Goal: Complete application form

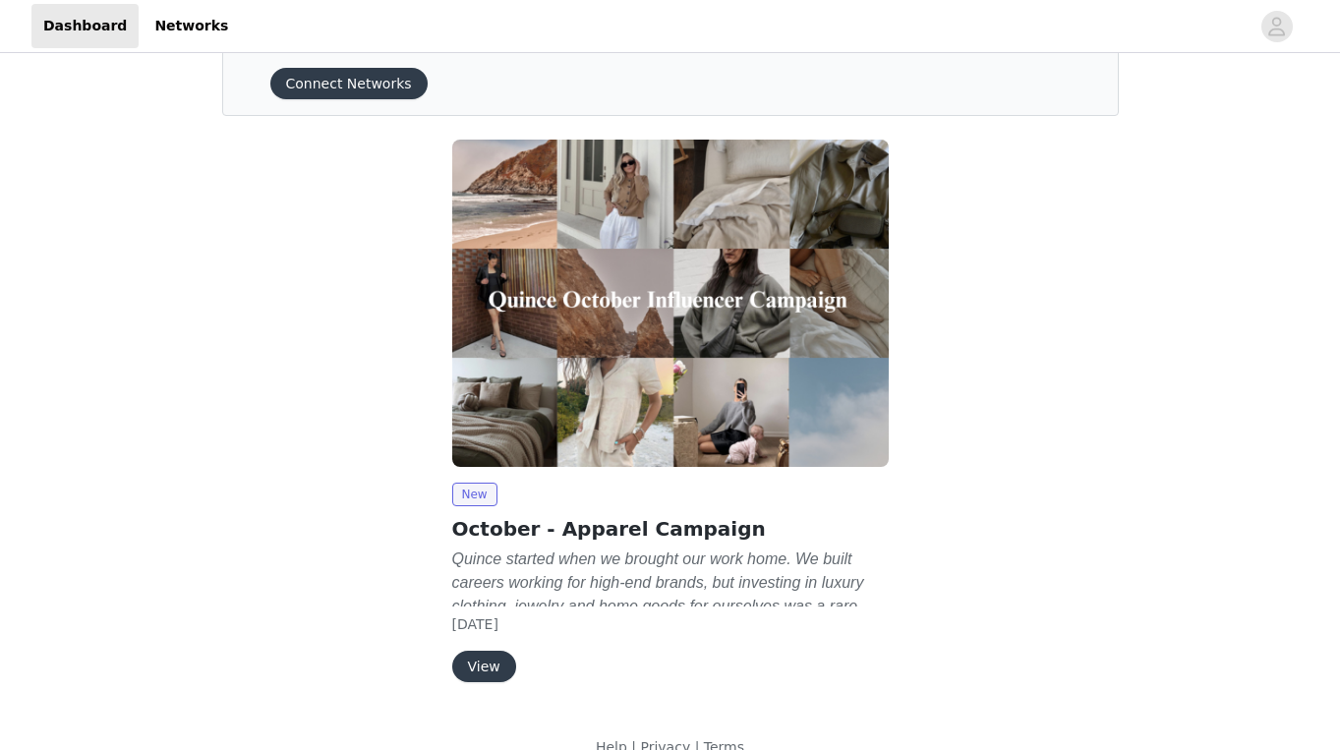
scroll to position [112, 0]
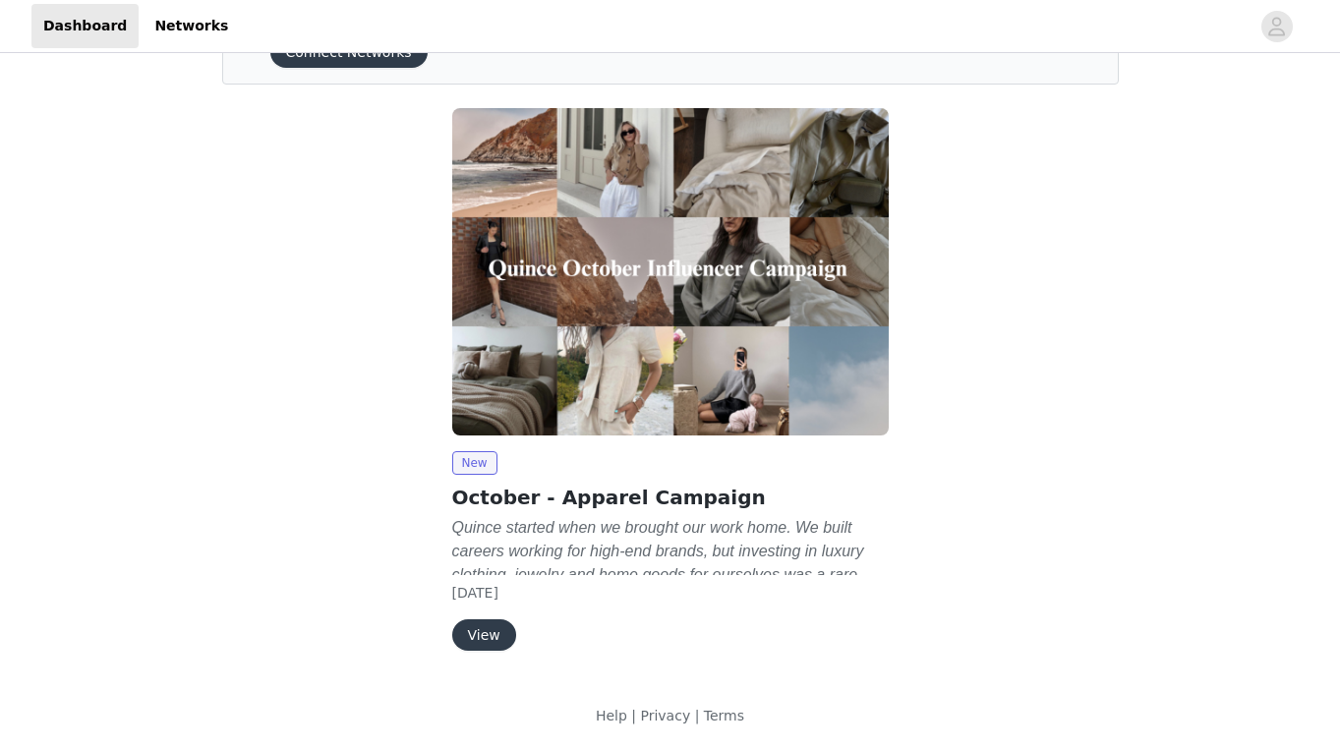
click at [481, 627] on button "View" at bounding box center [484, 634] width 64 height 31
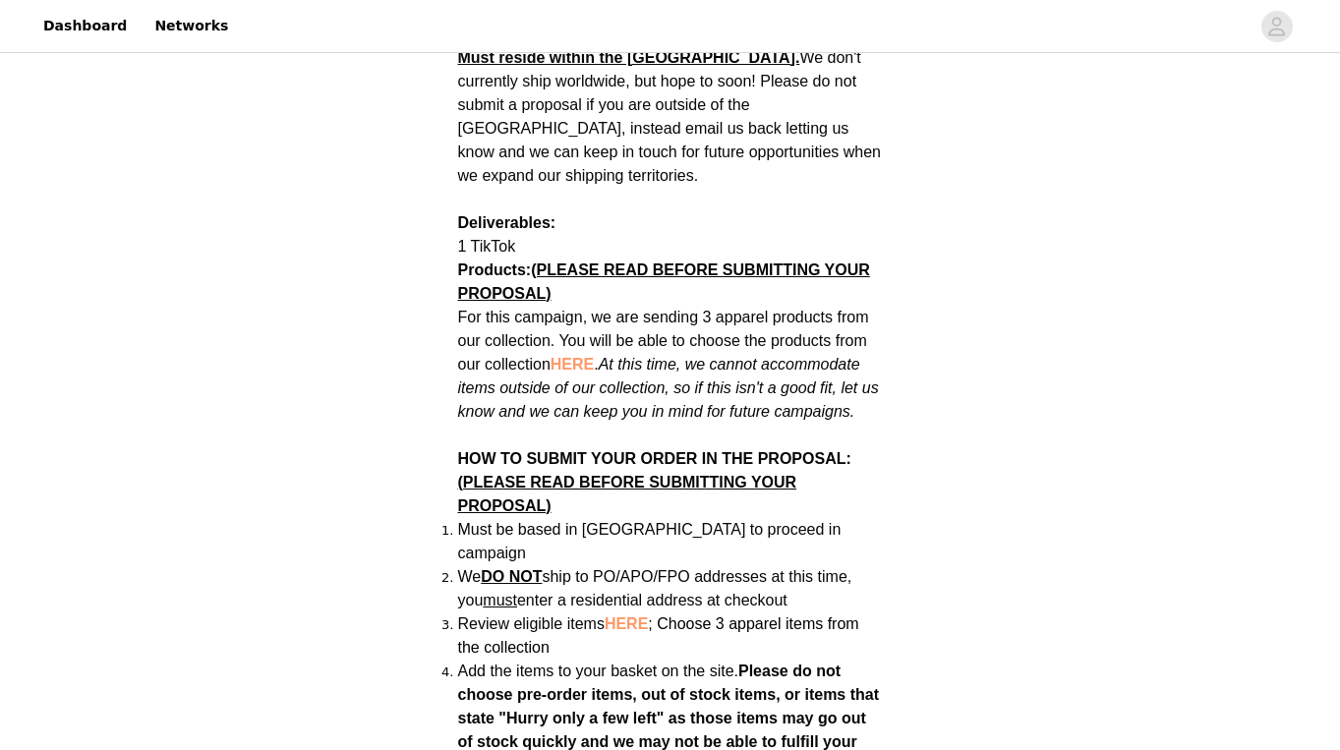
scroll to position [968, 0]
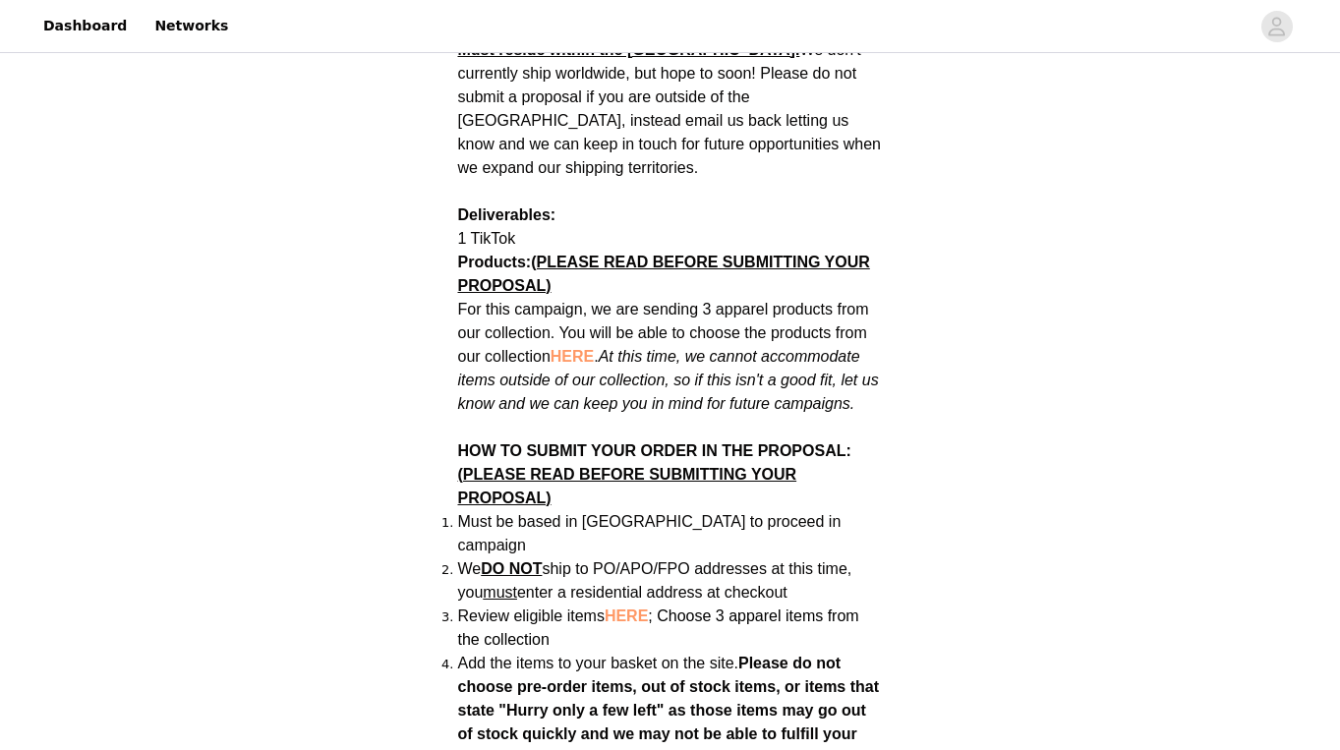
click at [578, 348] on span "HERE" at bounding box center [571, 356] width 43 height 17
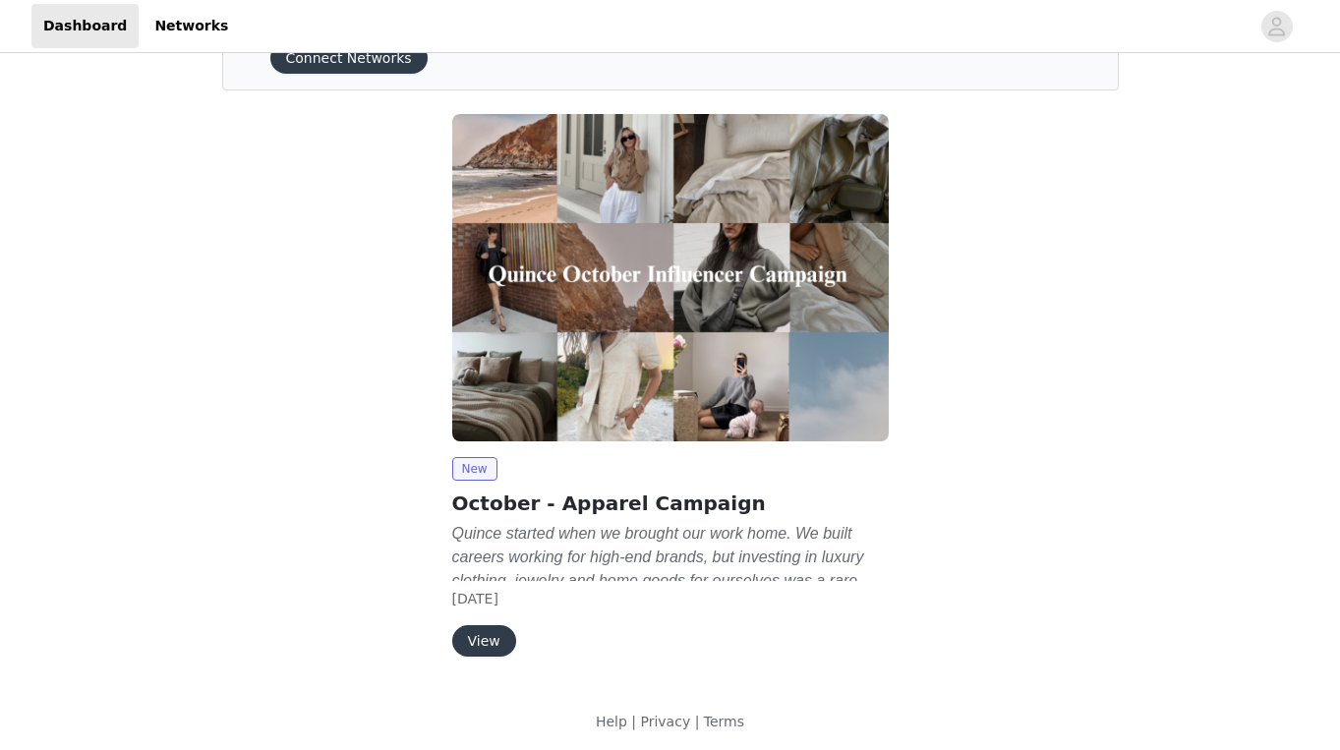
scroll to position [112, 0]
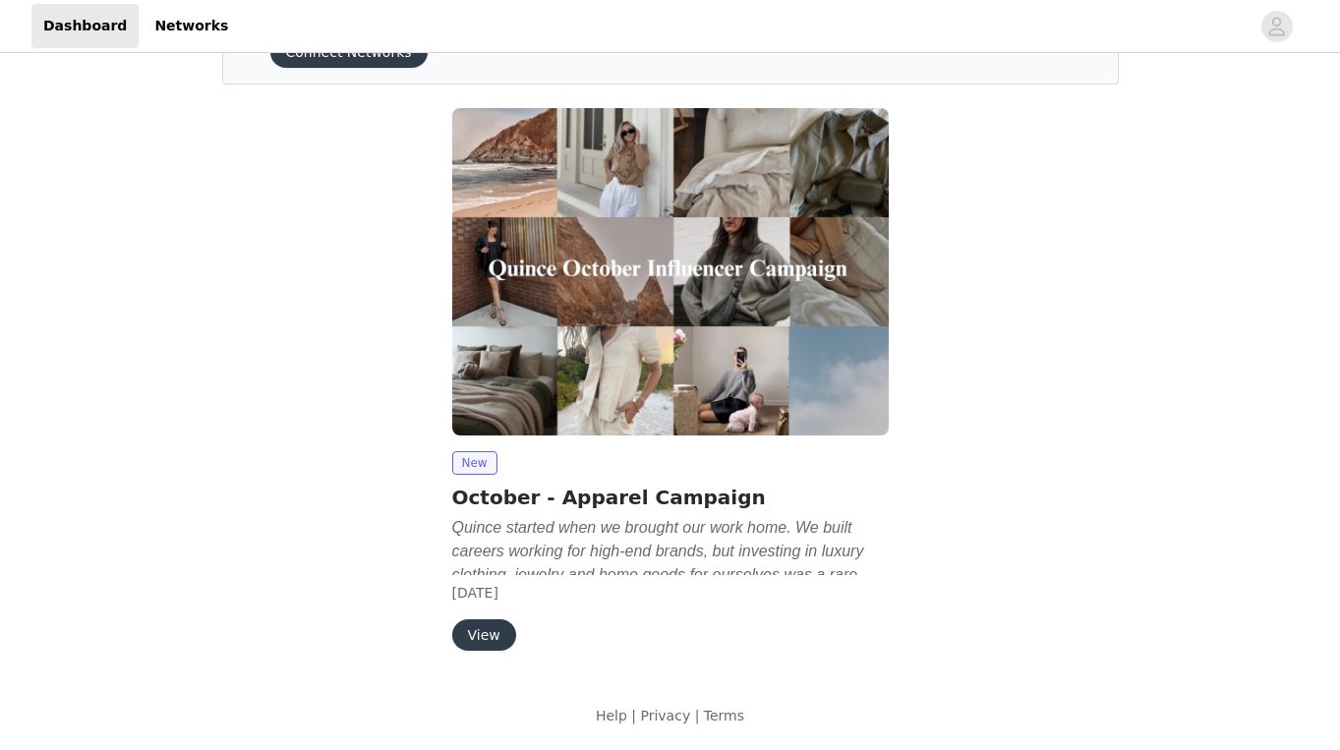
click at [502, 629] on button "View" at bounding box center [484, 634] width 64 height 31
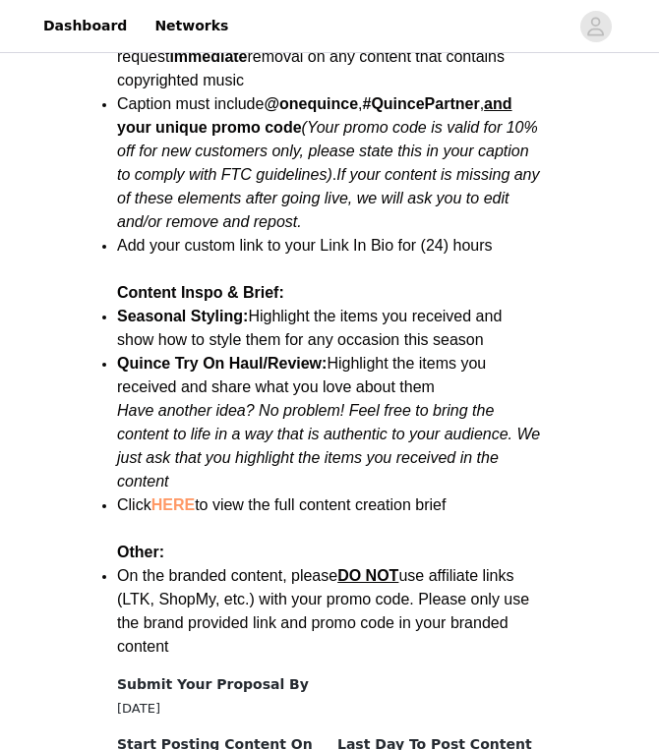
scroll to position [2528, 0]
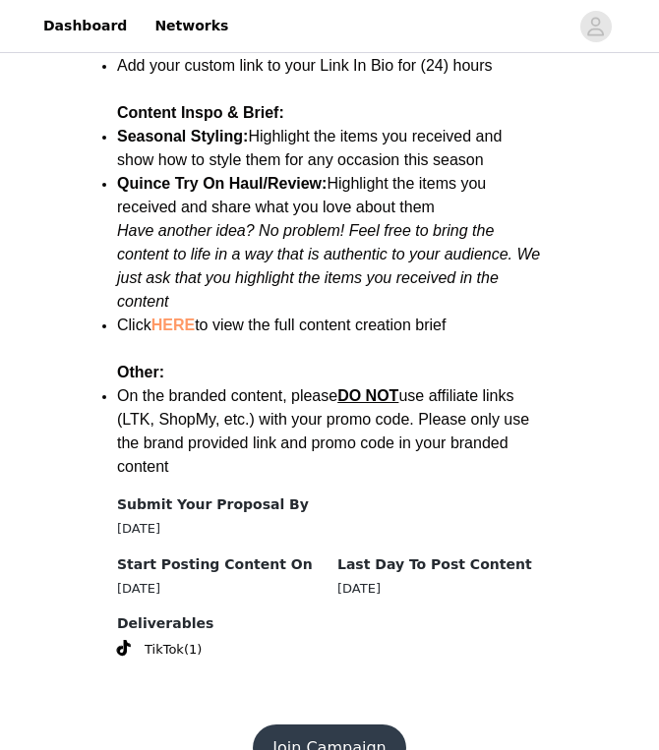
click at [347, 724] on button "Join Campaign" at bounding box center [329, 747] width 152 height 47
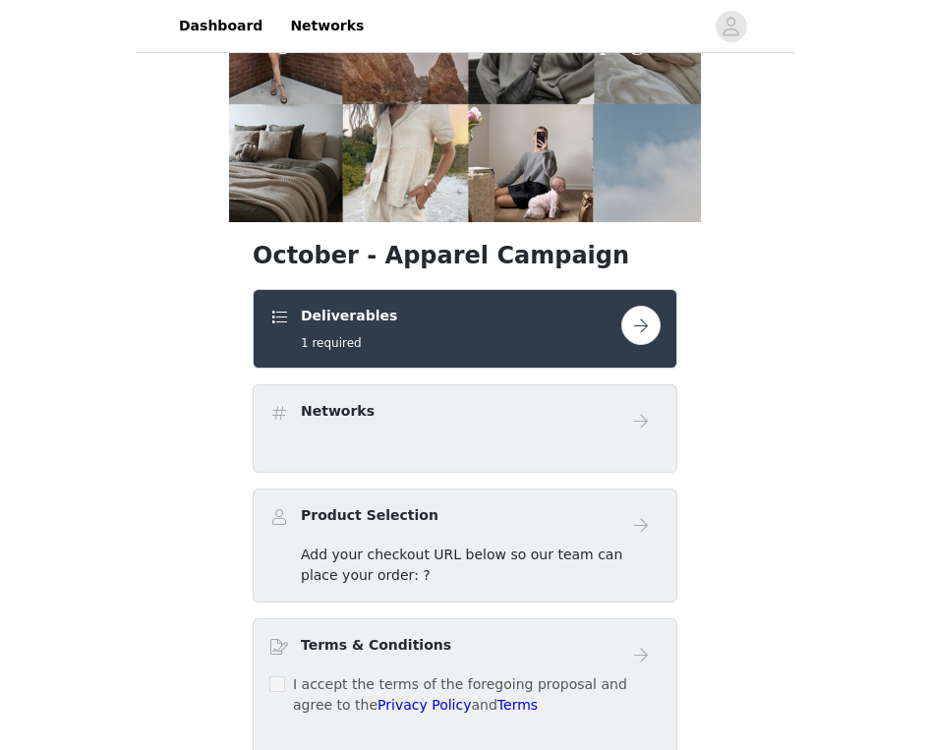
scroll to position [274, 0]
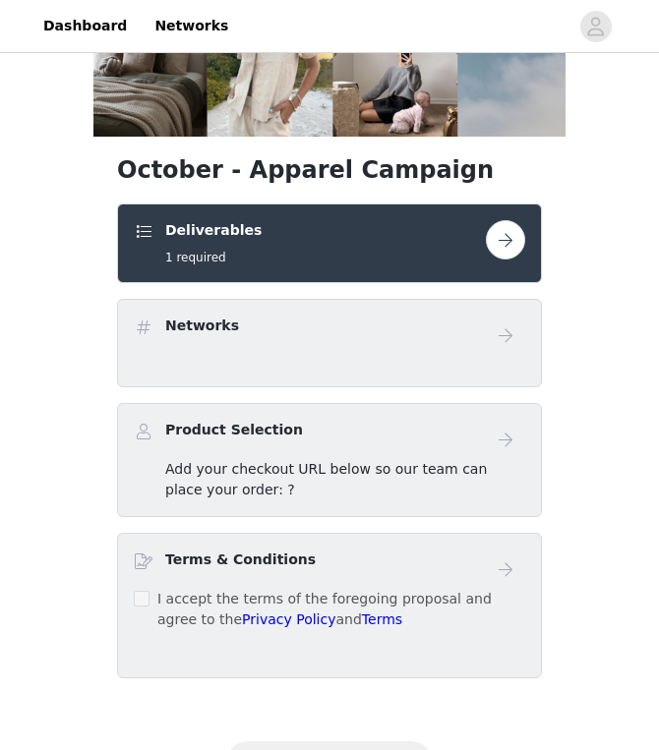
click at [296, 439] on div "Product Selection" at bounding box center [310, 434] width 352 height 29
click at [446, 448] on div "Product Selection" at bounding box center [329, 439] width 391 height 39
click at [344, 509] on div "Product Selection Add your checkout URL below so our team can place your order:…" at bounding box center [329, 460] width 425 height 114
click at [226, 490] on span "Add your checkout URL below so our team can place your order: ?" at bounding box center [325, 479] width 321 height 36
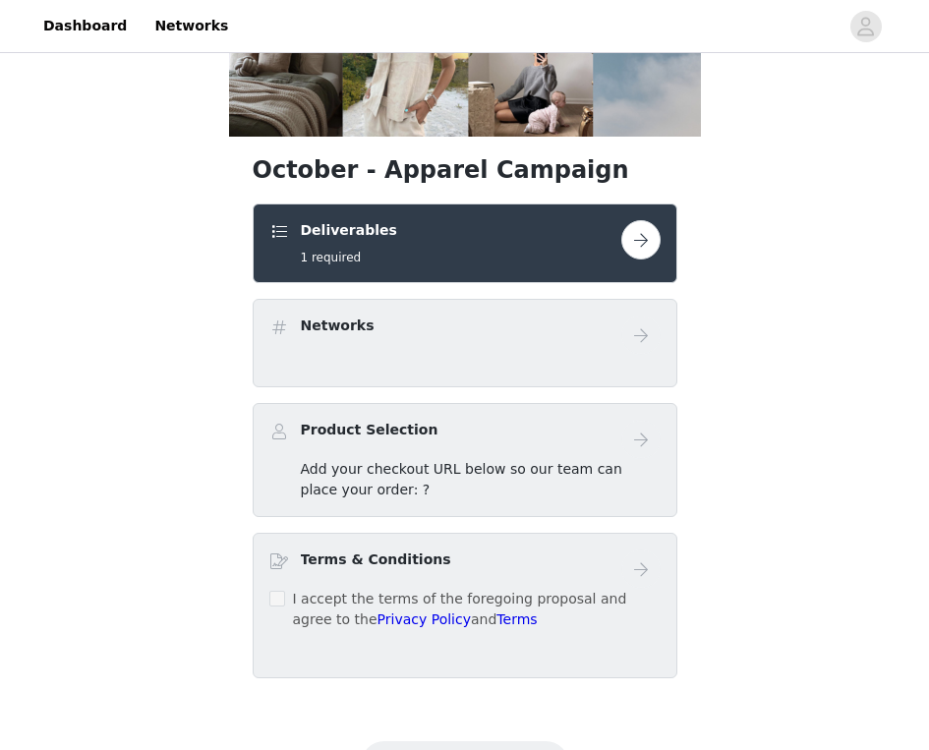
click at [662, 430] on div "Product Selection Add your checkout URL below so our team can place your order:…" at bounding box center [465, 460] width 425 height 114
click at [636, 255] on button "button" at bounding box center [640, 239] width 39 height 39
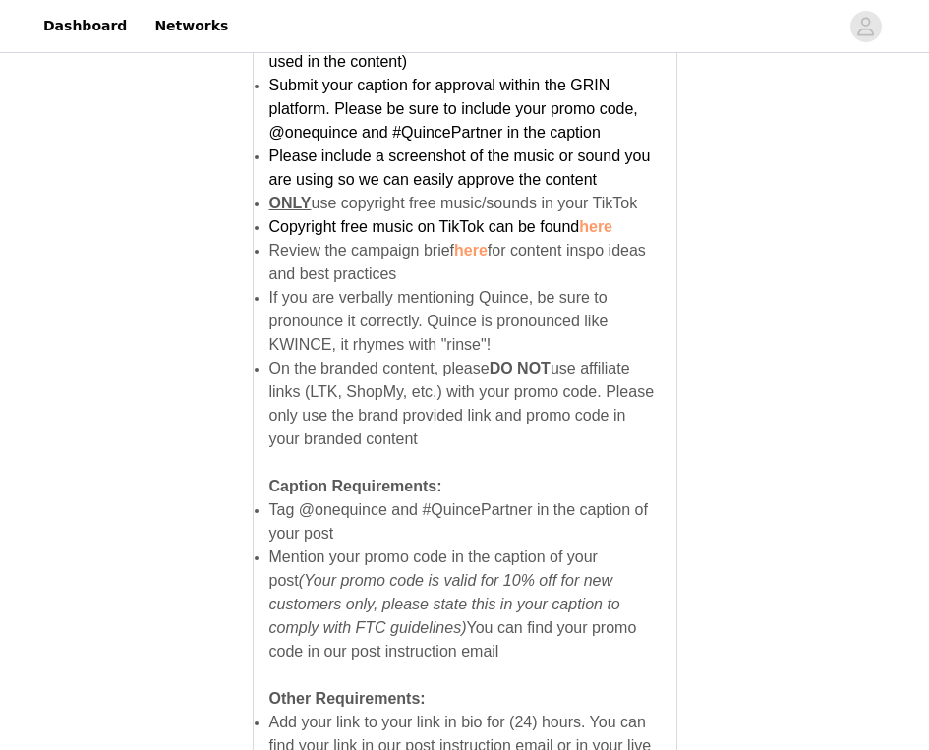
scroll to position [1365, 0]
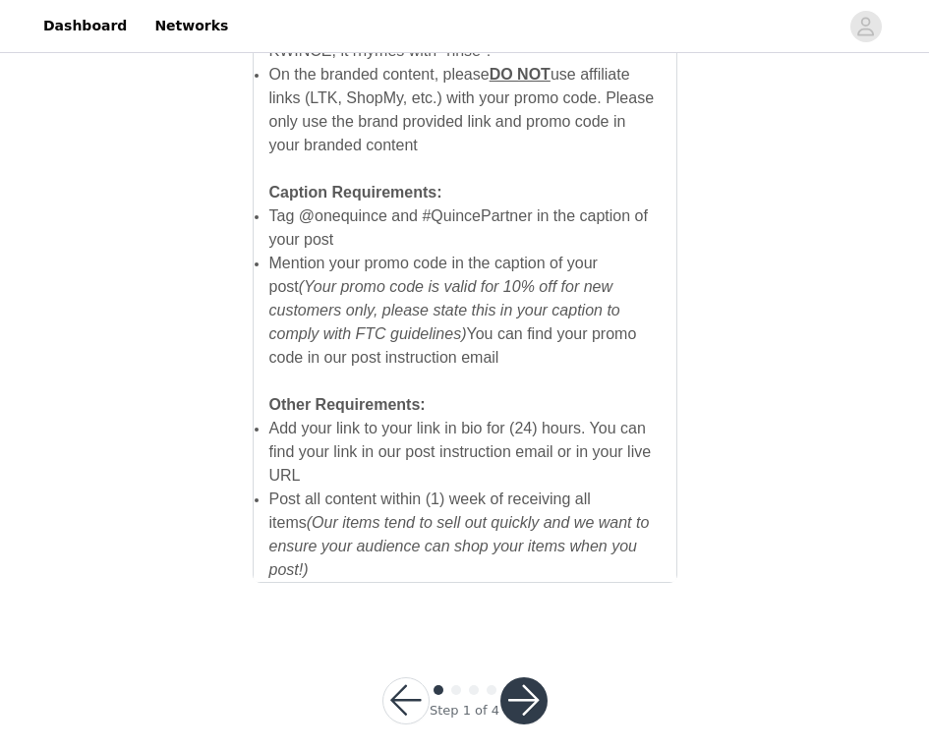
click at [531, 702] on div at bounding box center [523, 700] width 47 height 47
click at [523, 677] on button "button" at bounding box center [523, 700] width 47 height 47
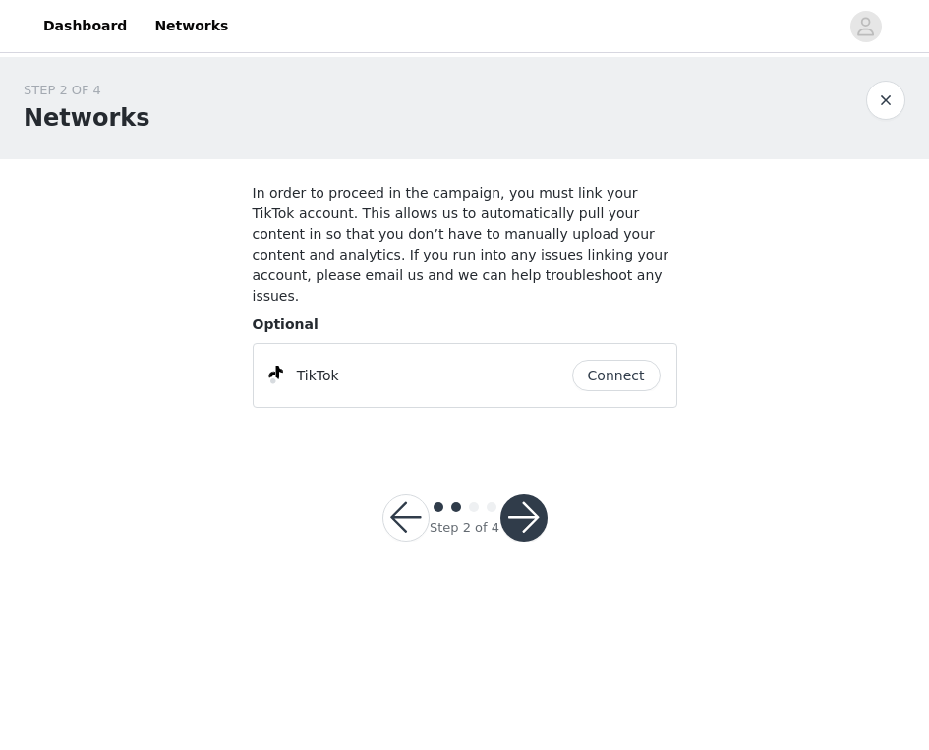
click at [593, 360] on button "Connect" at bounding box center [616, 375] width 88 height 31
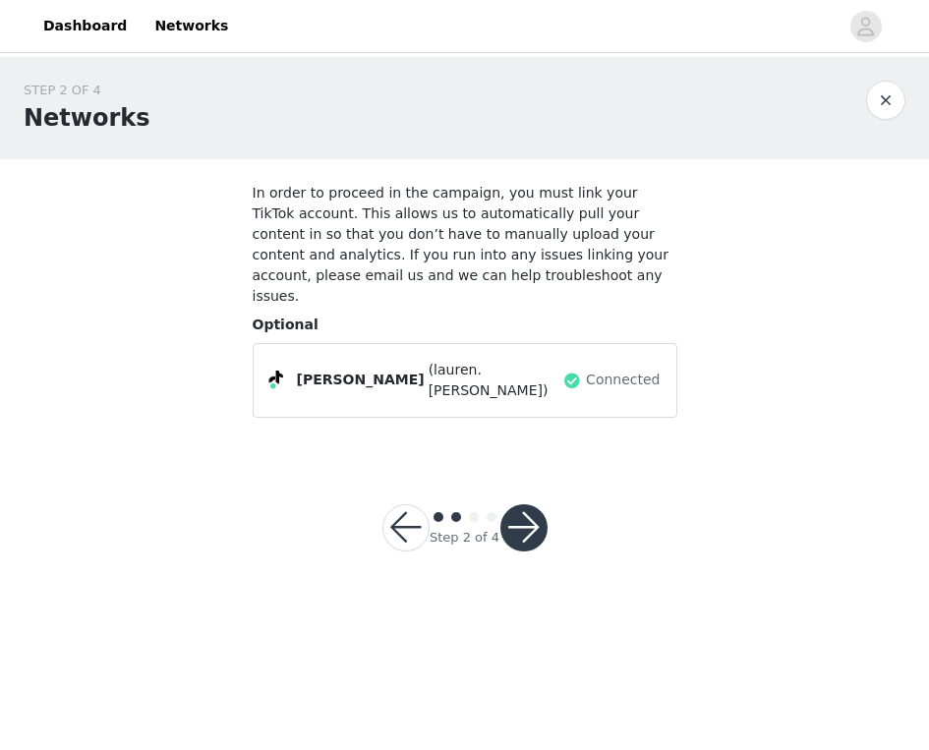
click at [534, 504] on button "button" at bounding box center [523, 527] width 47 height 47
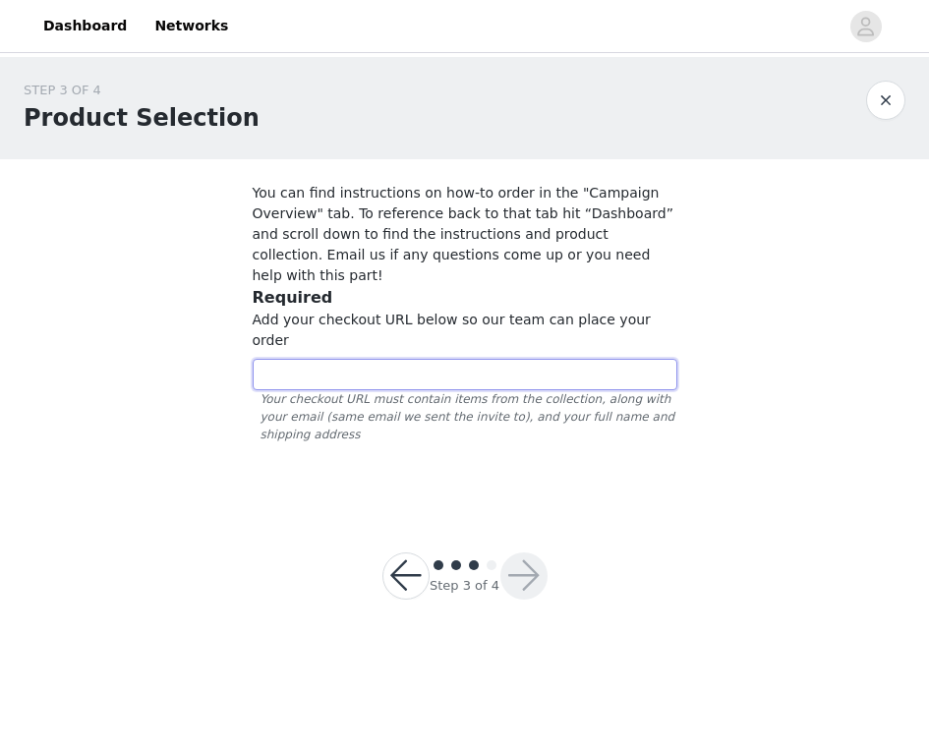
click at [520, 359] on input "text" at bounding box center [465, 374] width 425 height 31
paste input "https://www.quince.com/checkout?checkoutId=ffb17721-4f4c-4872-b7ae-07cb8a9b73bd…"
type input "https://www.quince.com/checkout?checkoutId=ffb17721-4f4c-4872-b7ae-07cb8a9b73bd…"
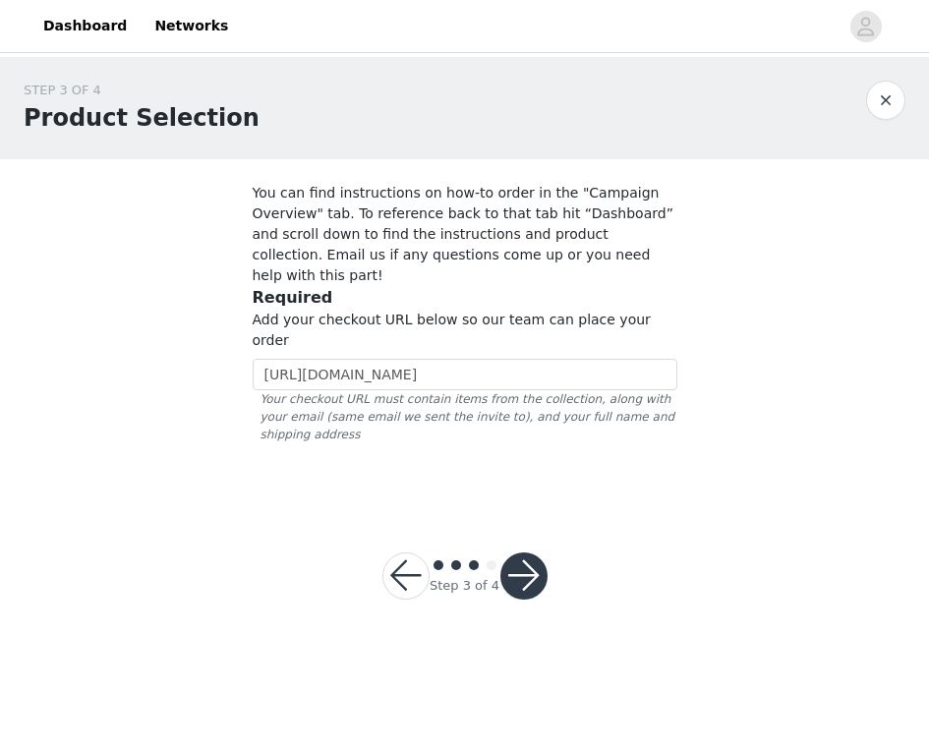
click at [524, 552] on button "button" at bounding box center [523, 575] width 47 height 47
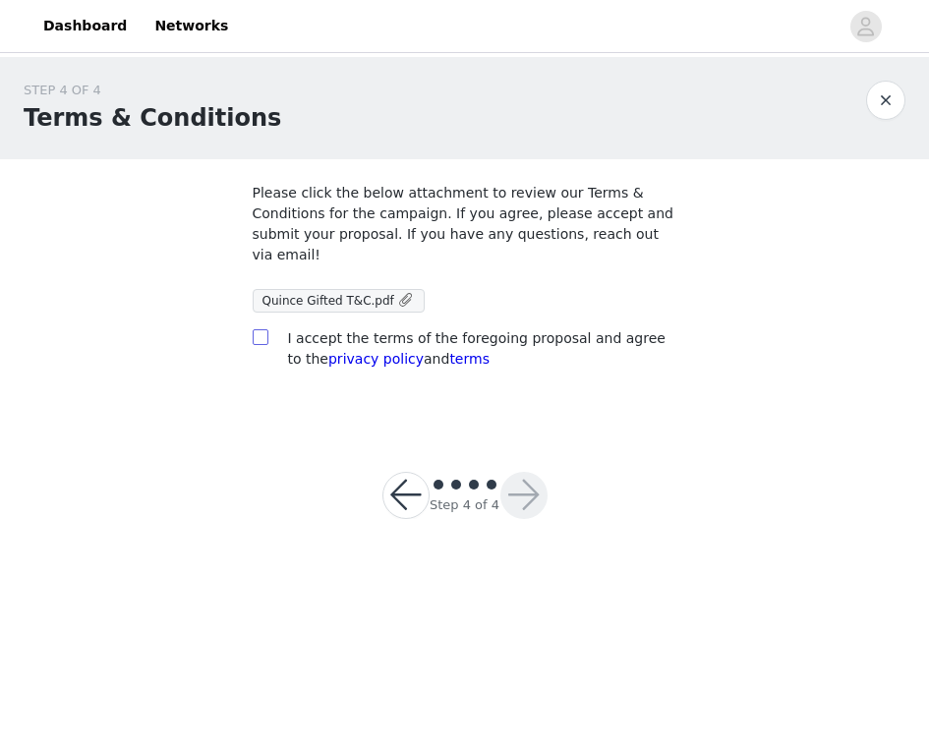
click at [259, 335] on input "checkbox" at bounding box center [260, 336] width 14 height 14
checkbox input "true"
click at [373, 311] on span "Quince Gifted T&C.pdf" at bounding box center [339, 301] width 173 height 24
click at [373, 304] on span "Quince Gifted T&C.pdf" at bounding box center [328, 301] width 132 height 14
click at [523, 489] on button "button" at bounding box center [523, 495] width 47 height 47
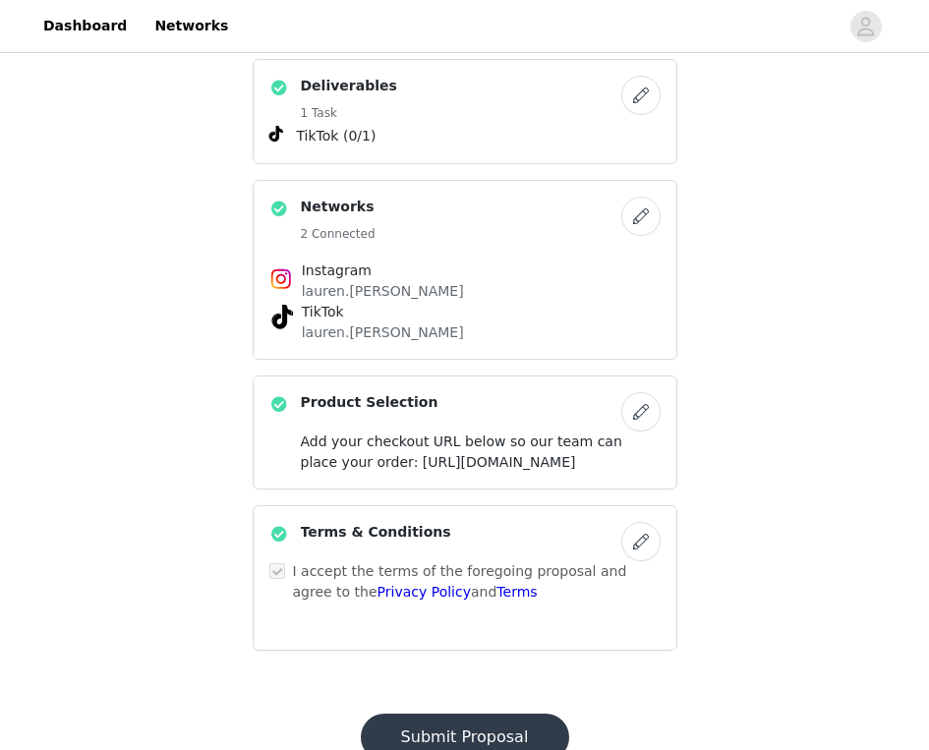
scroll to position [547, 0]
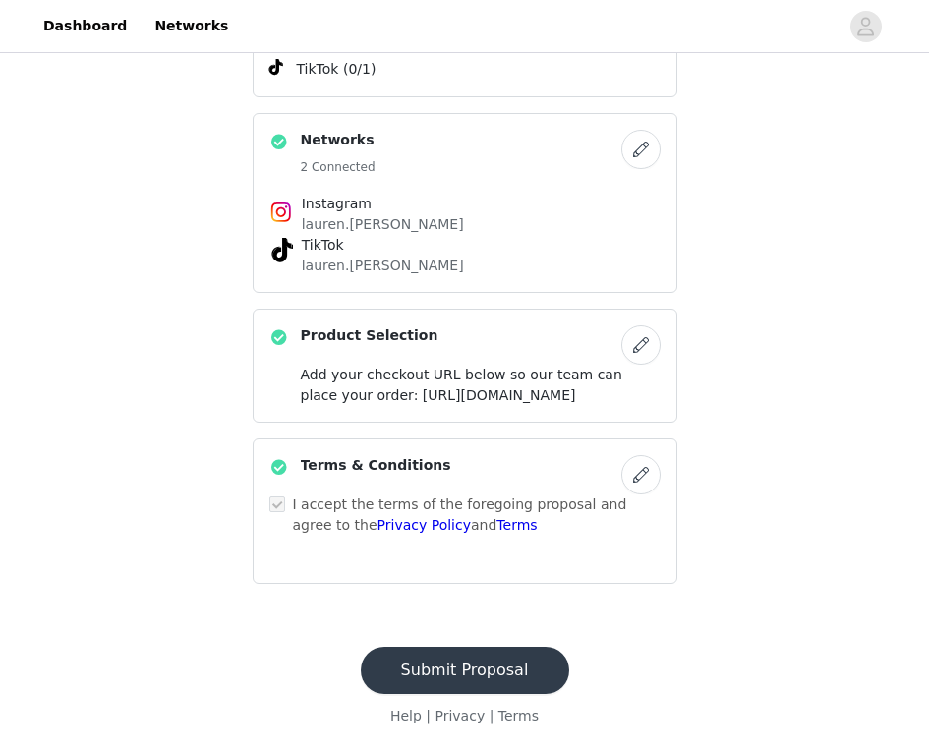
click at [464, 666] on button "Submit Proposal" at bounding box center [465, 670] width 208 height 47
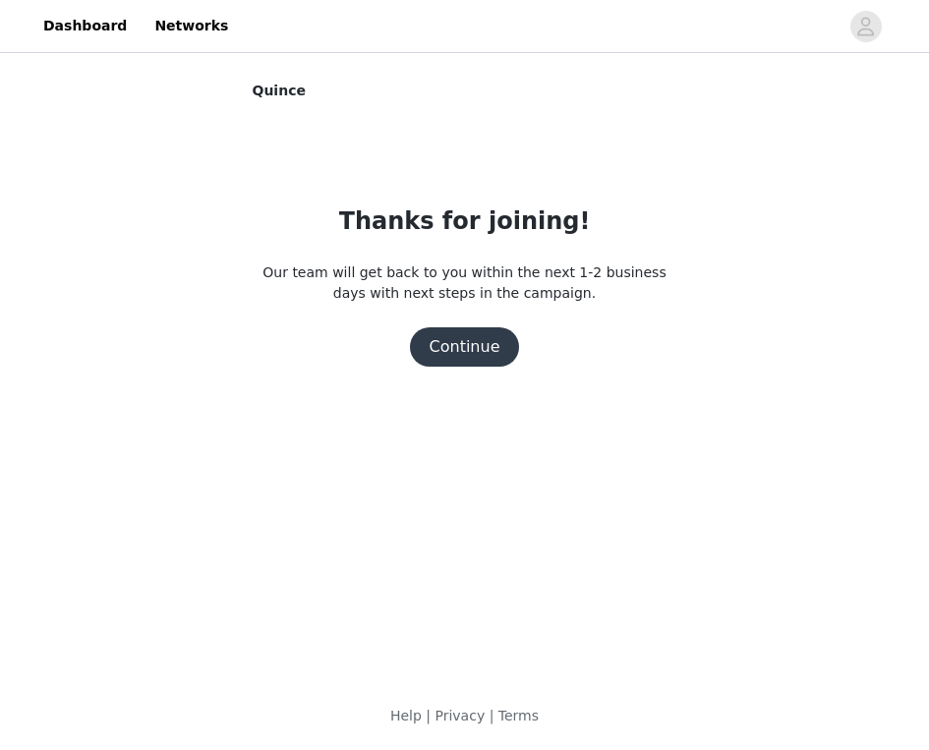
click at [479, 374] on section "Quince Thanks for joining! Our team will get back to you within the next 1-2 bu…" at bounding box center [465, 255] width 472 height 349
click at [474, 359] on button "Continue" at bounding box center [465, 346] width 110 height 39
